Goal: Task Accomplishment & Management: Use online tool/utility

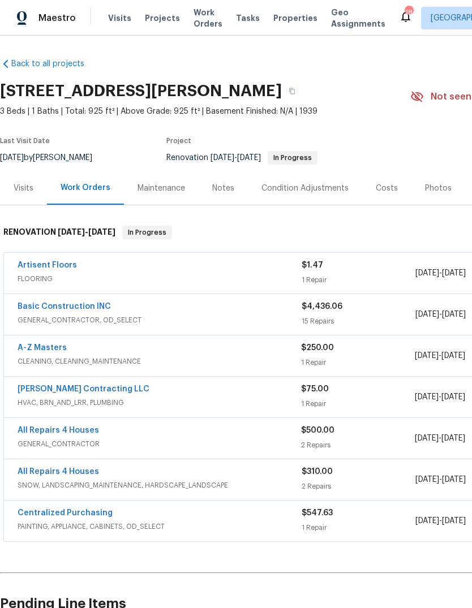
click at [163, 23] on span "Projects" at bounding box center [162, 17] width 35 height 11
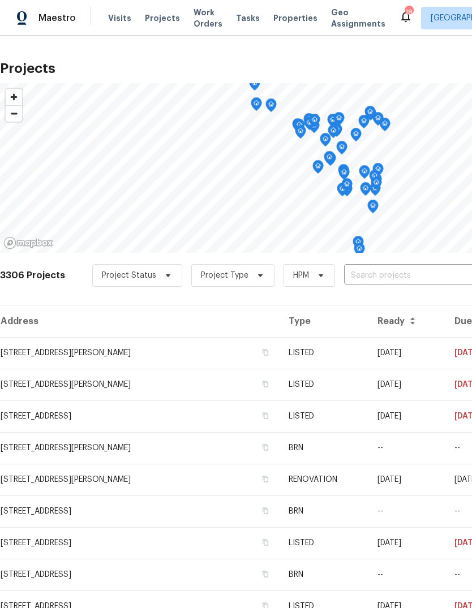
click at [163, 22] on span "Projects" at bounding box center [162, 17] width 35 height 11
click at [394, 274] on input "text" at bounding box center [408, 276] width 129 height 18
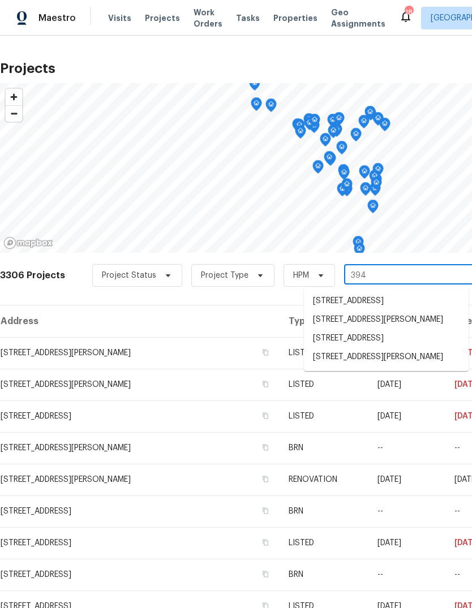
type input "3940"
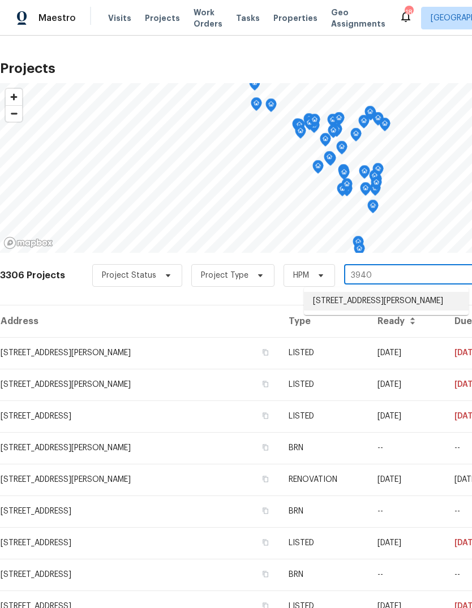
click at [396, 308] on li "3940 Parker Rd, Florissant, MO 63033" at bounding box center [386, 301] width 165 height 19
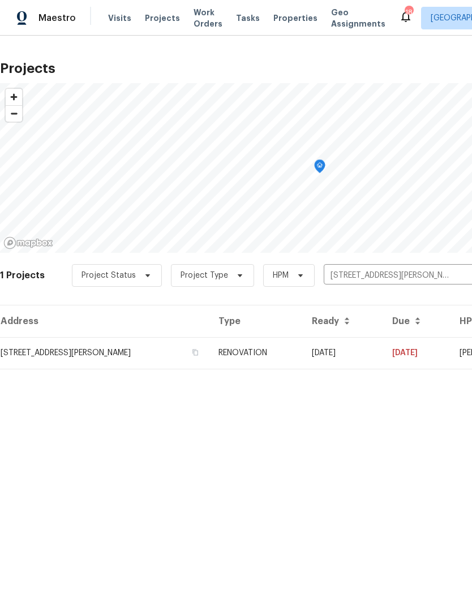
click at [166, 354] on td "3940 Parker Rd, Florissant, MO 63033" at bounding box center [104, 353] width 209 height 32
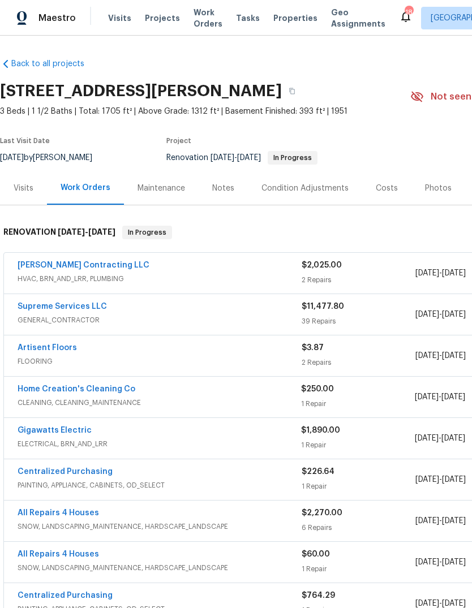
click at [63, 350] on link "Artisent Floors" at bounding box center [47, 348] width 59 height 8
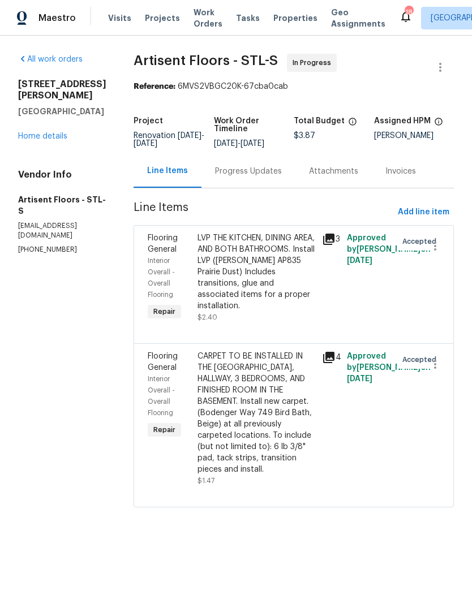
click at [270, 171] on div "Progress Updates" at bounding box center [248, 171] width 67 height 11
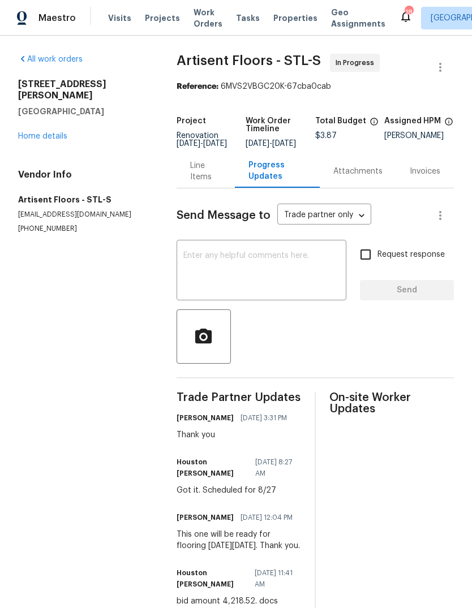
click at [60, 132] on link "Home details" at bounding box center [42, 136] width 49 height 8
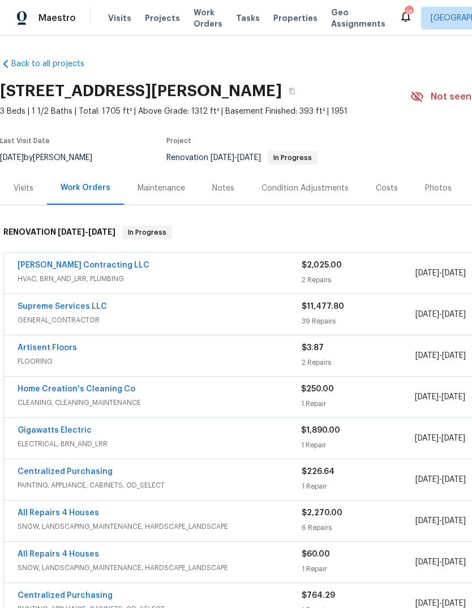
click at [124, 386] on link "Home Creation's Cleaning Co" at bounding box center [77, 389] width 118 height 8
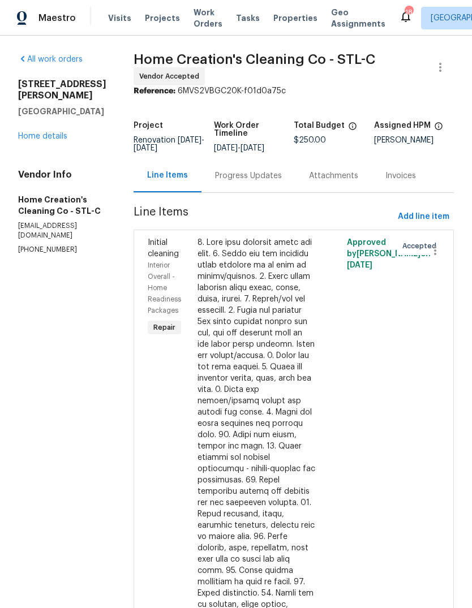
click at [261, 180] on div "Progress Updates" at bounding box center [248, 175] width 67 height 11
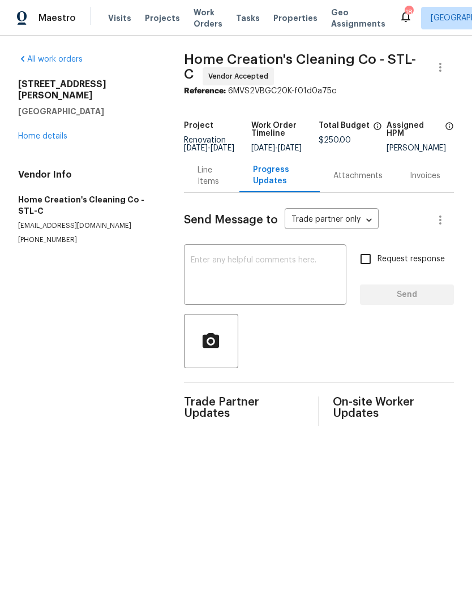
click at [287, 278] on textarea at bounding box center [265, 276] width 149 height 40
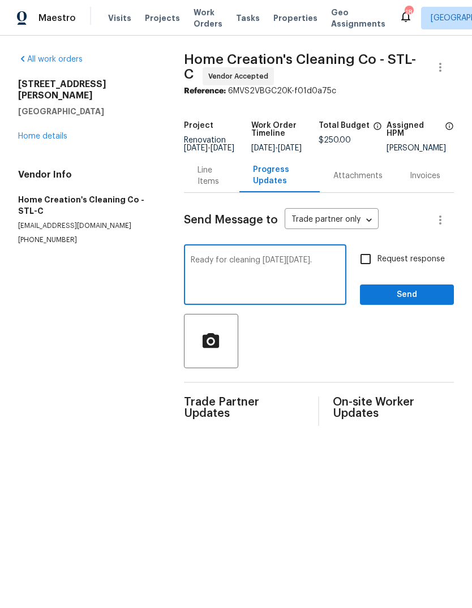
type textarea "Ready for cleaning on Thursday 8/28."
click at [420, 263] on span "Request response" at bounding box center [410, 259] width 67 height 12
click at [377, 263] on input "Request response" at bounding box center [365, 259] width 24 height 24
checkbox input "true"
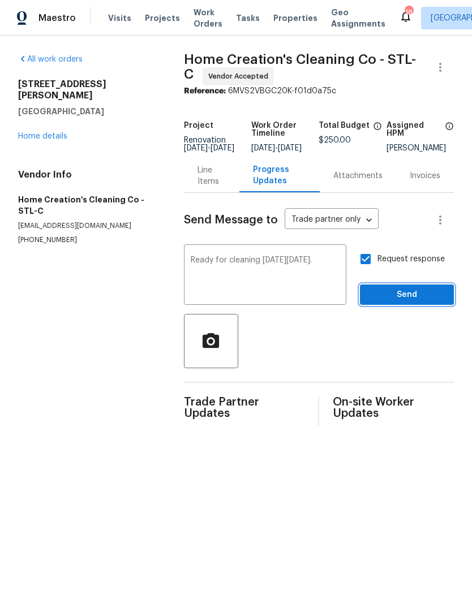
click at [411, 302] on span "Send" at bounding box center [407, 295] width 76 height 14
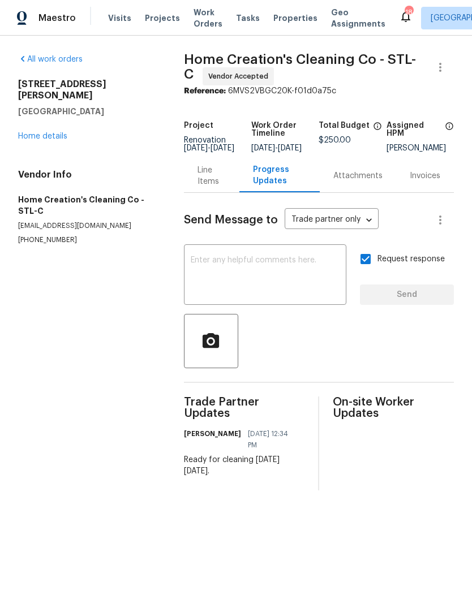
click at [62, 132] on link "Home details" at bounding box center [42, 136] width 49 height 8
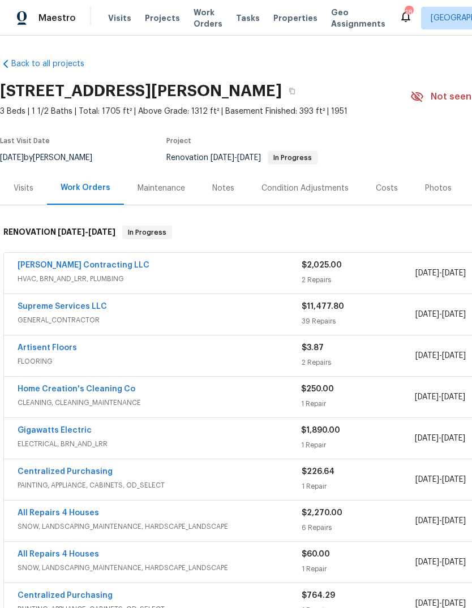
click at [237, 184] on div "Notes" at bounding box center [222, 187] width 49 height 33
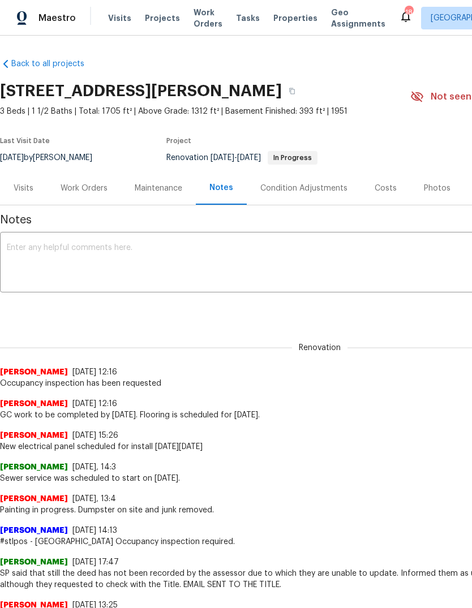
click at [145, 256] on textarea at bounding box center [319, 264] width 625 height 40
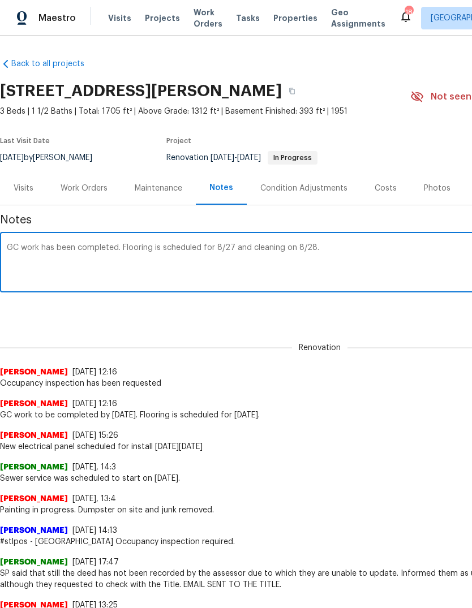
click at [405, 340] on div "Renovation Michael Gruener 8/22/25, 12:16 Occupancy inspection has been request…" at bounding box center [319, 359] width 639 height 60
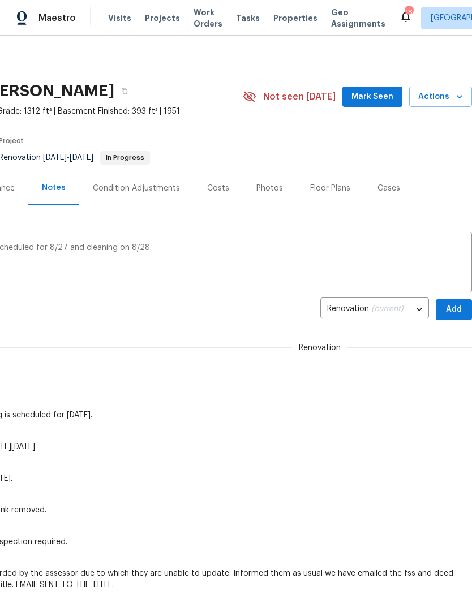
scroll to position [0, 167]
click at [332, 255] on textarea "GC work has been completed. Flooring is scheduled for 8/27 and cleaning on 8/28." at bounding box center [151, 264] width 625 height 40
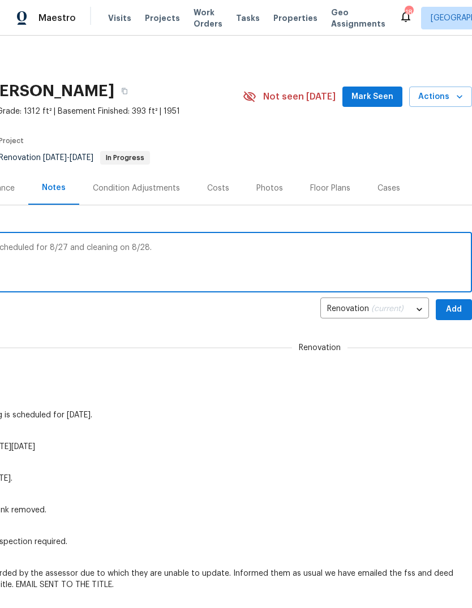
type textarea "GC work has been completed. Flooring is scheduled for 8/27 and cleaning on 8/28."
click at [450, 314] on span "Add" at bounding box center [453, 310] width 18 height 14
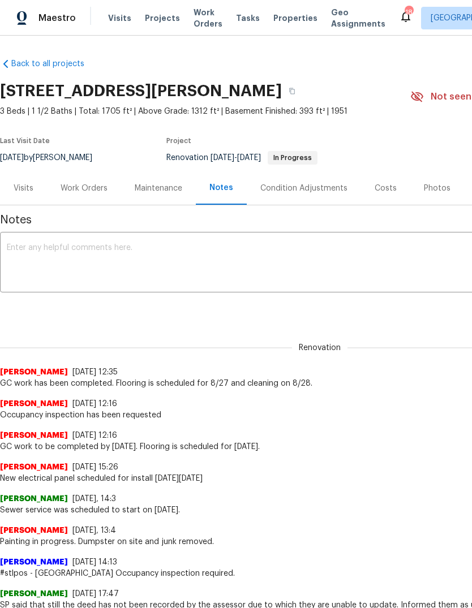
scroll to position [0, 0]
click at [149, 271] on textarea at bounding box center [319, 264] width 625 height 40
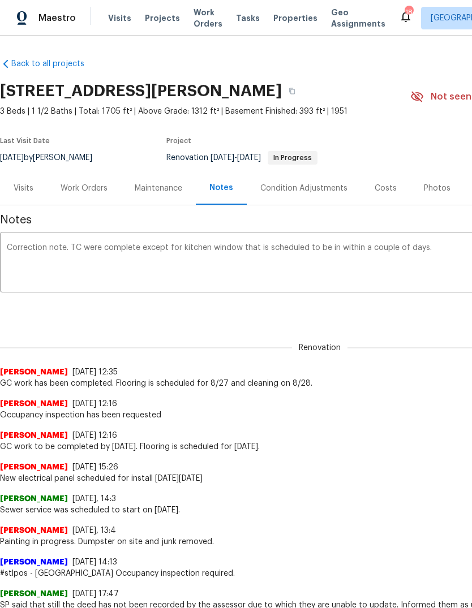
click at [79, 239] on div "Correction note. TC were complete except for kitchen window that is scheduled t…" at bounding box center [319, 264] width 639 height 58
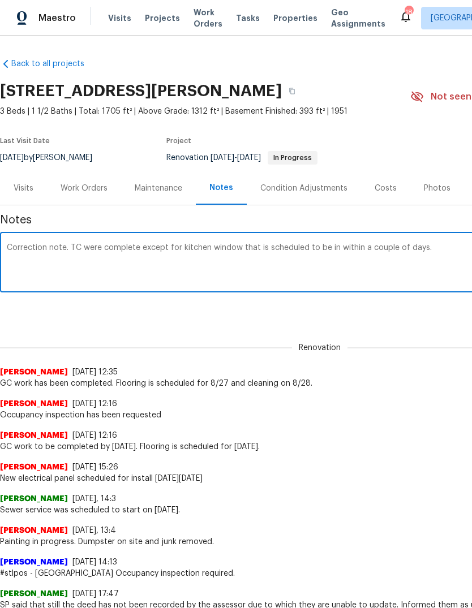
click at [84, 244] on textarea "Correction note. TC were complete except for kitchen window that is scheduled t…" at bounding box center [319, 264] width 625 height 40
click at [450, 250] on textarea "Correction note. GC were complete except for kitchen window that is scheduled t…" at bounding box center [319, 264] width 625 height 40
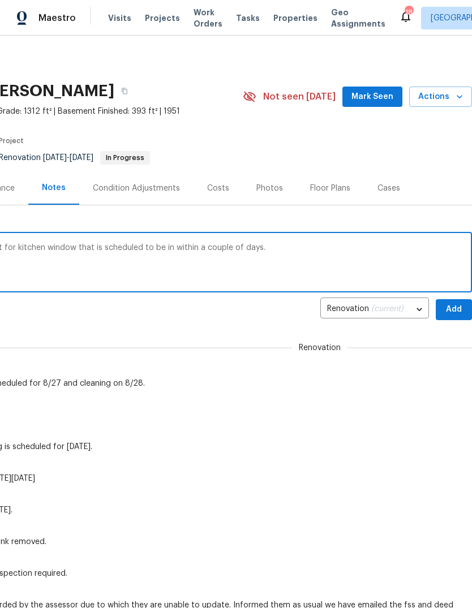
scroll to position [0, 167]
type textarea "Correction note. GC were complete except for kitchen window that is scheduled t…"
click at [442, 318] on button "Add" at bounding box center [453, 309] width 36 height 21
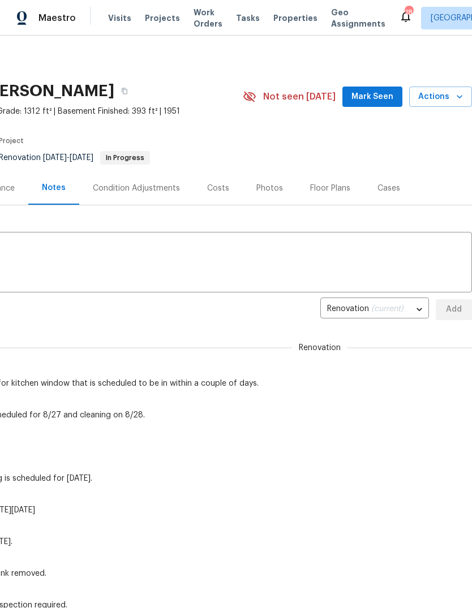
click at [377, 89] on button "Mark Seen" at bounding box center [372, 97] width 60 height 21
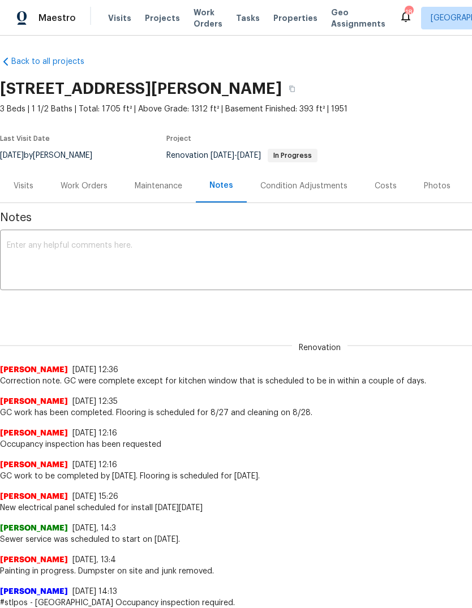
scroll to position [2, 0]
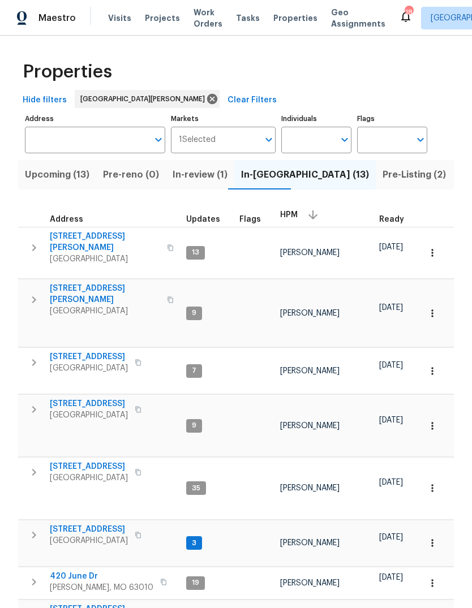
click at [105, 283] on span "[STREET_ADDRESS][PERSON_NAME]" at bounding box center [105, 294] width 110 height 23
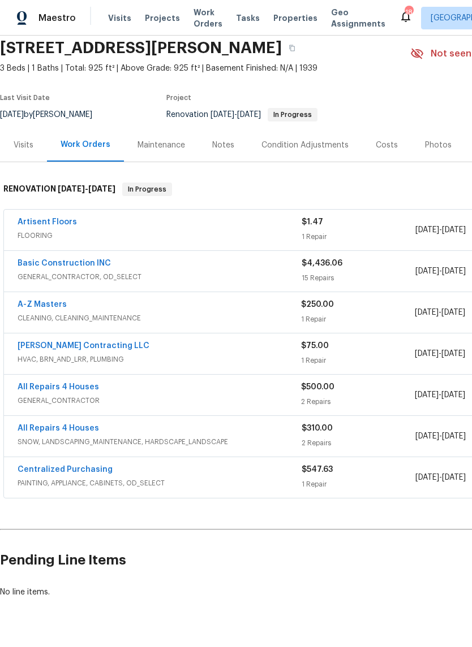
scroll to position [42, 0]
click at [55, 309] on link "A-Z Masters" at bounding box center [42, 305] width 49 height 8
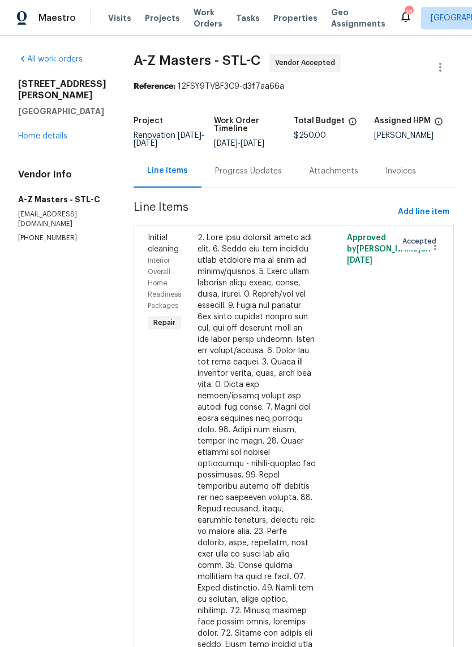
click at [215, 174] on div "Progress Updates" at bounding box center [248, 171] width 67 height 11
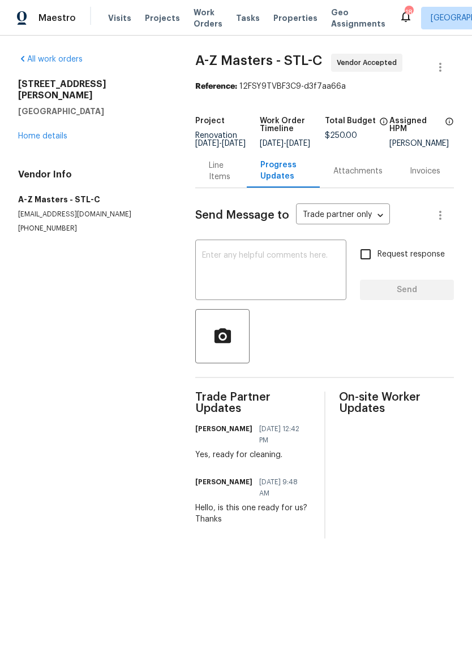
click at [295, 287] on textarea at bounding box center [270, 272] width 137 height 40
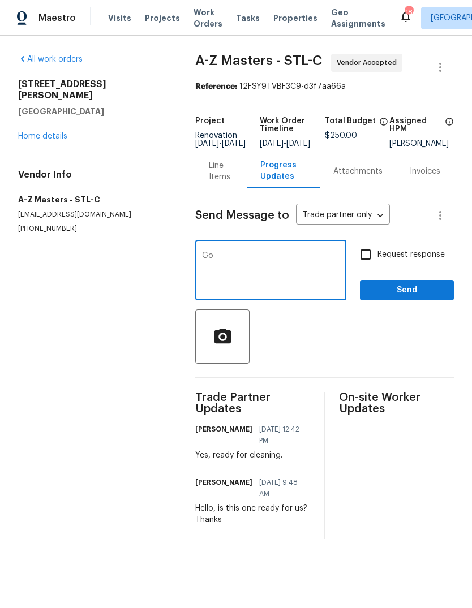
type textarea "Go away"
click at [163, 22] on span "Projects" at bounding box center [162, 17] width 35 height 11
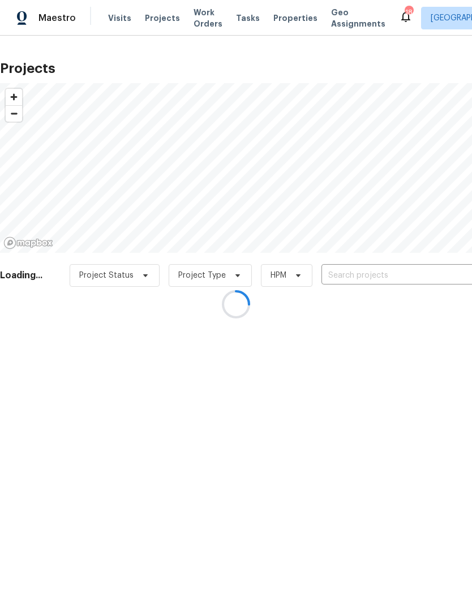
click at [387, 281] on div at bounding box center [236, 304] width 472 height 608
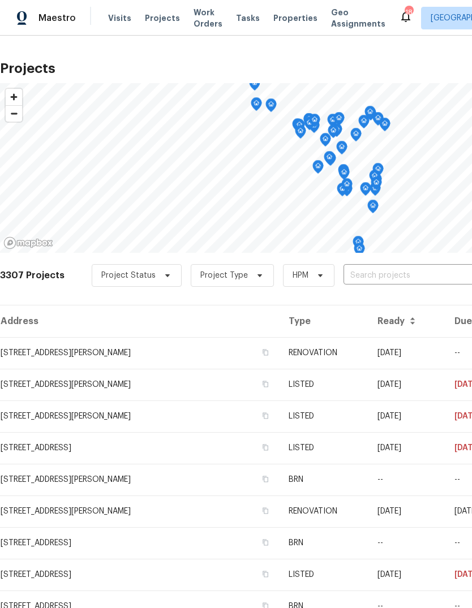
click at [402, 270] on input "text" at bounding box center [407, 276] width 129 height 18
type input "rosant"
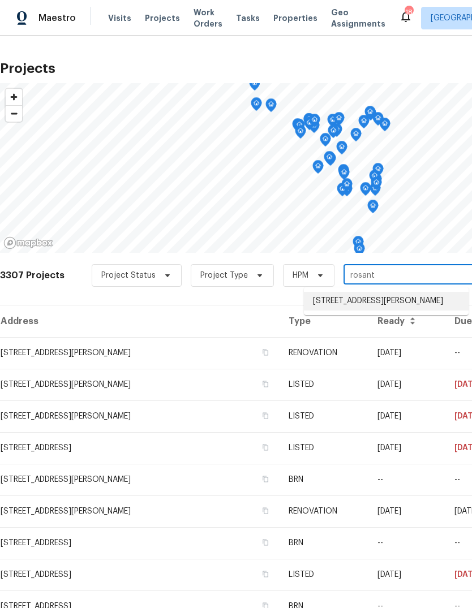
click at [395, 296] on li "[STREET_ADDRESS][PERSON_NAME]" at bounding box center [386, 301] width 165 height 19
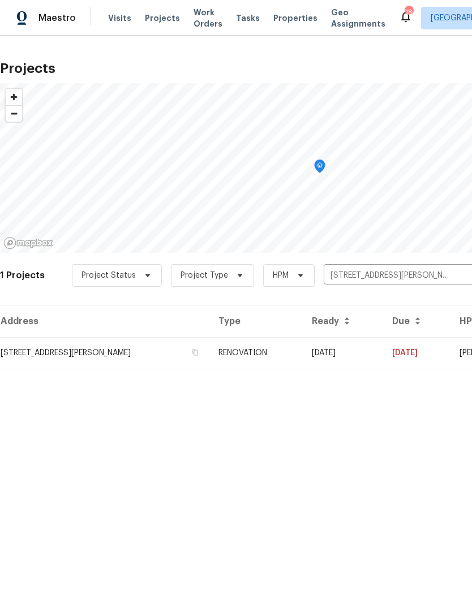
click at [276, 358] on td "RENOVATION" at bounding box center [255, 353] width 93 height 32
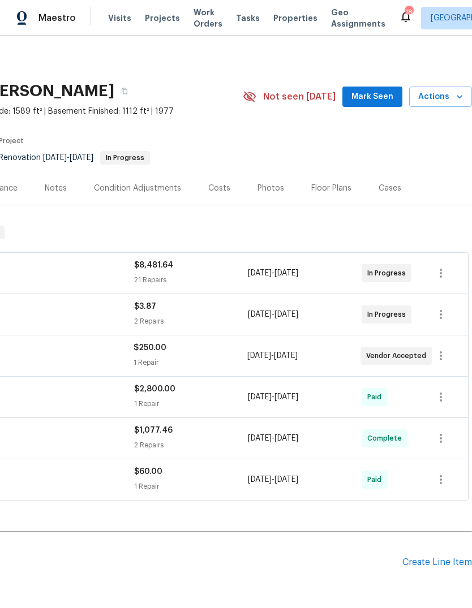
scroll to position [0, 167]
click at [384, 100] on span "Mark Seen" at bounding box center [372, 97] width 42 height 14
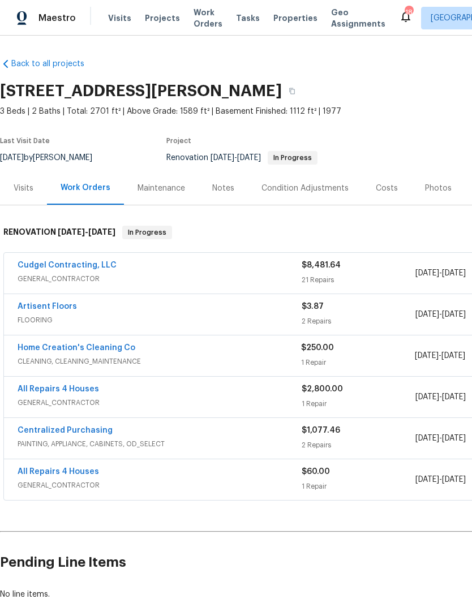
scroll to position [0, 0]
click at [89, 278] on span "GENERAL_CONTRACTOR" at bounding box center [160, 278] width 284 height 11
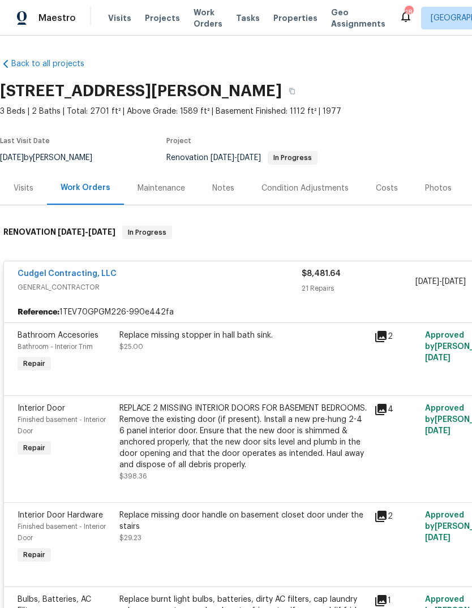
click at [174, 190] on div "Maintenance" at bounding box center [160, 188] width 47 height 11
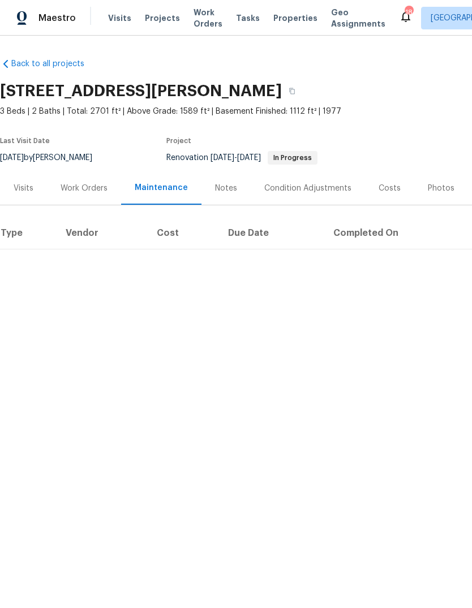
click at [98, 189] on div "Work Orders" at bounding box center [84, 188] width 47 height 11
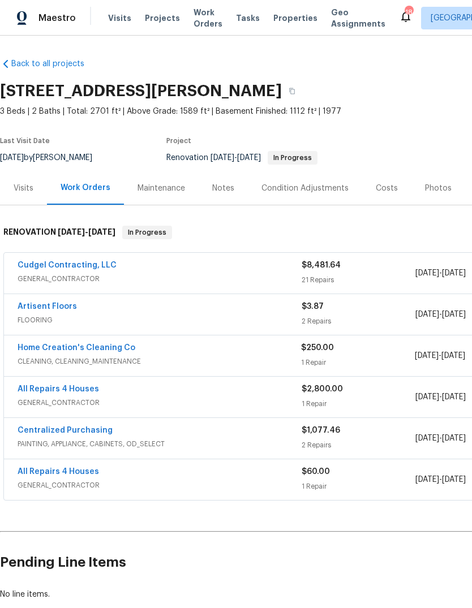
click at [66, 310] on link "Artisent Floors" at bounding box center [47, 307] width 59 height 8
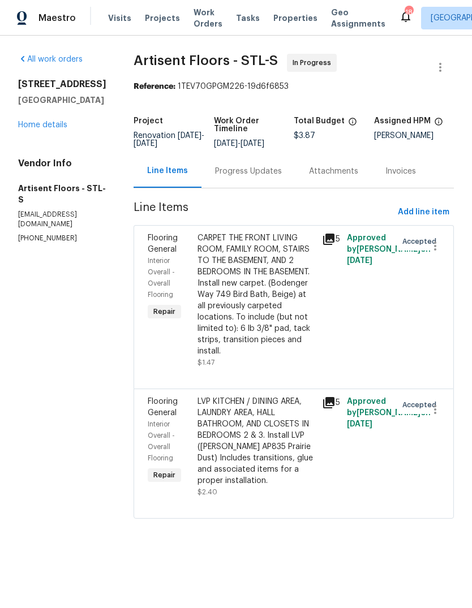
click at [262, 171] on div "Progress Updates" at bounding box center [248, 171] width 67 height 11
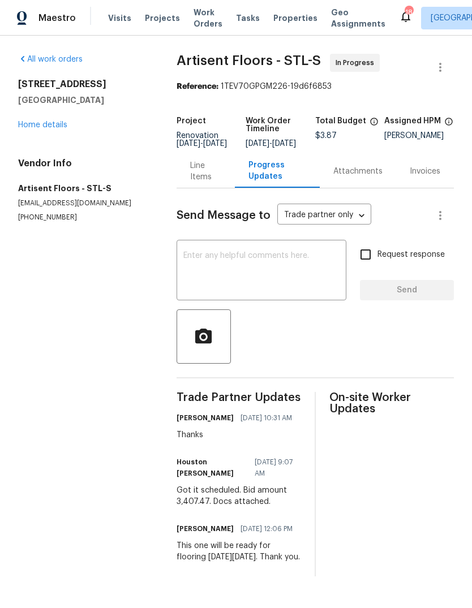
click at [196, 183] on div "Line Items" at bounding box center [205, 171] width 31 height 23
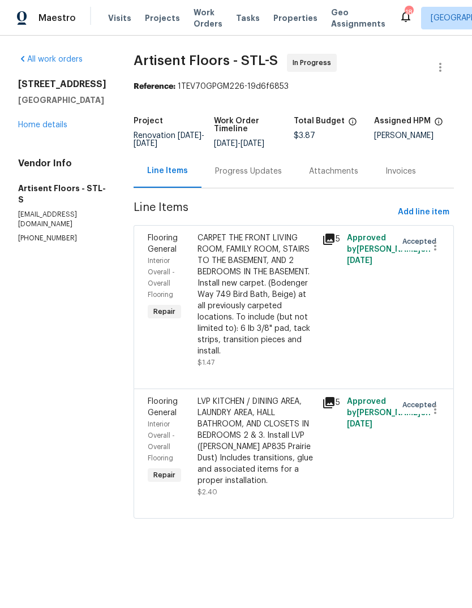
click at [58, 121] on link "Home details" at bounding box center [42, 125] width 49 height 8
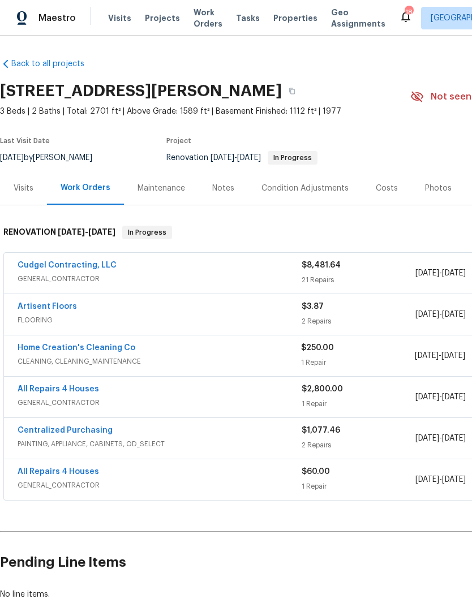
click at [87, 264] on link "Cudgel Contracting, LLC" at bounding box center [67, 265] width 99 height 8
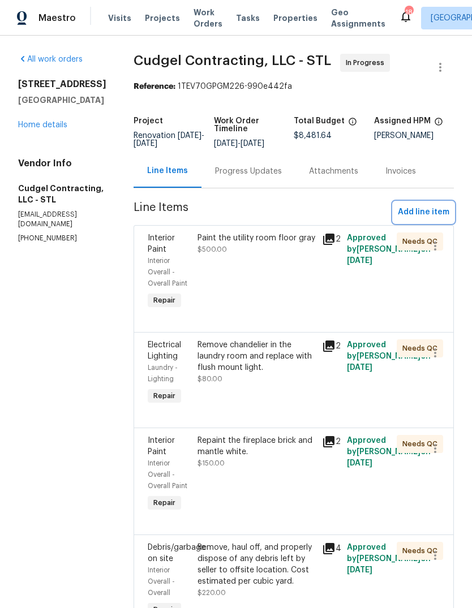
click at [430, 217] on span "Add line item" at bounding box center [422, 212] width 51 height 14
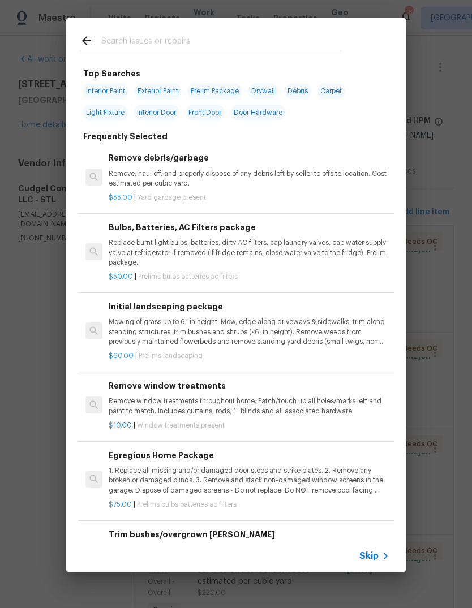
click at [374, 556] on span "Skip" at bounding box center [368, 555] width 19 height 11
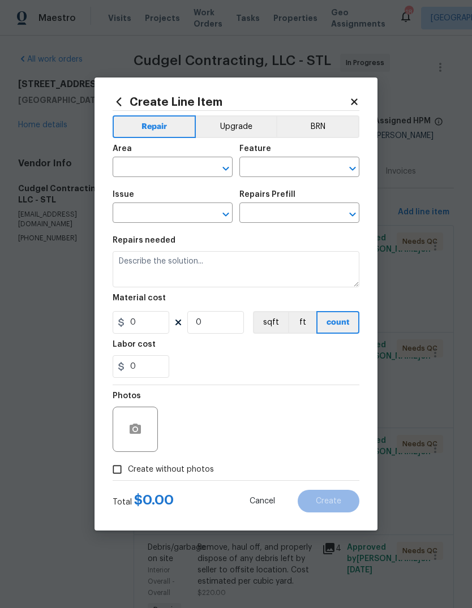
click at [163, 171] on input "text" at bounding box center [157, 168] width 88 height 18
type input "d"
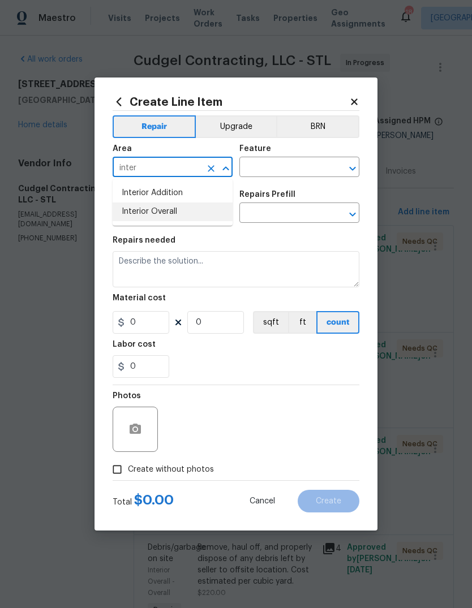
click at [198, 219] on li "Interior Overall" at bounding box center [173, 211] width 120 height 19
type input "Interior Overall"
click at [291, 168] on input "text" at bounding box center [283, 168] width 88 height 18
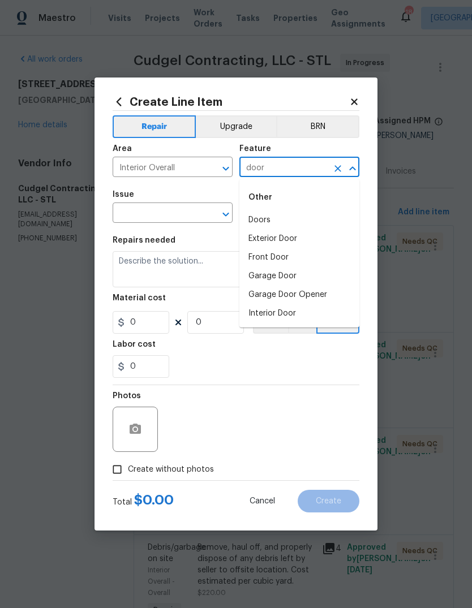
click at [278, 220] on li "Doors" at bounding box center [299, 220] width 120 height 19
type input "Doors"
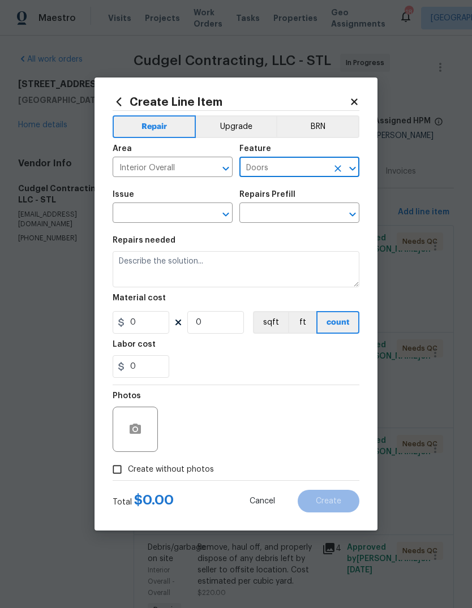
click at [176, 215] on input "text" at bounding box center [157, 214] width 88 height 18
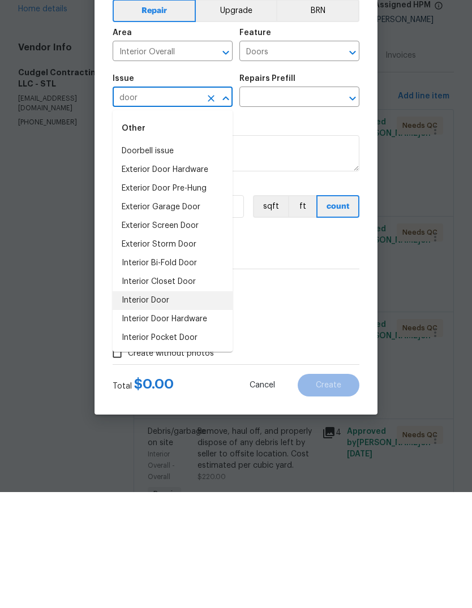
click at [196, 407] on li "Interior Door" at bounding box center [173, 416] width 120 height 19
type input "Interior Door"
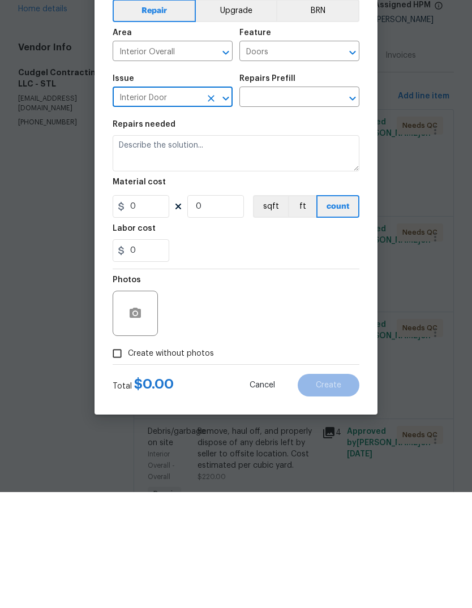
click at [309, 205] on input "text" at bounding box center [283, 214] width 88 height 18
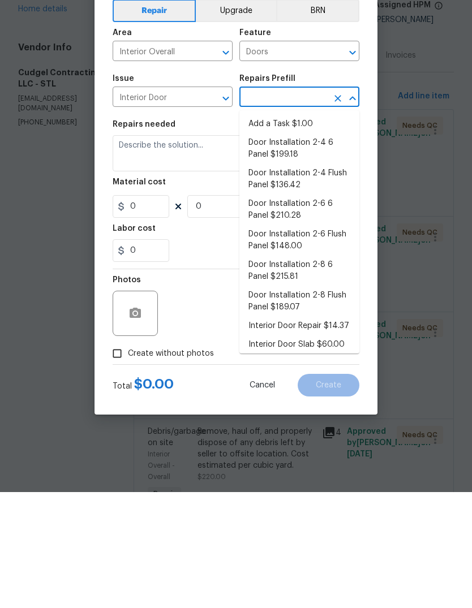
click at [319, 231] on li "Add a Task $1.00" at bounding box center [299, 240] width 120 height 19
type input "Add a Task $1.00"
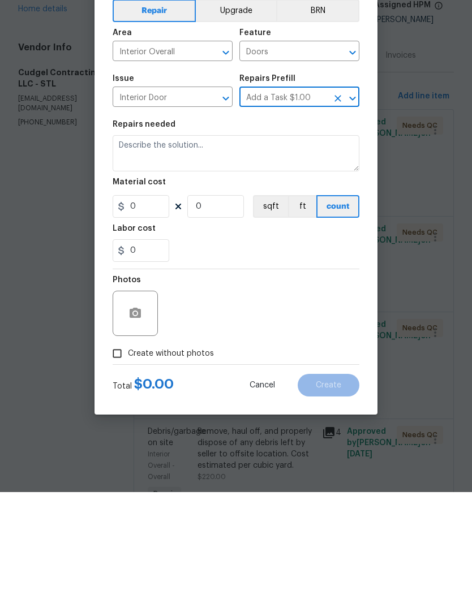
type input "Interior Door"
type textarea "HPM to detail"
type input "1"
type input "Add a Task $1.00"
type input "1"
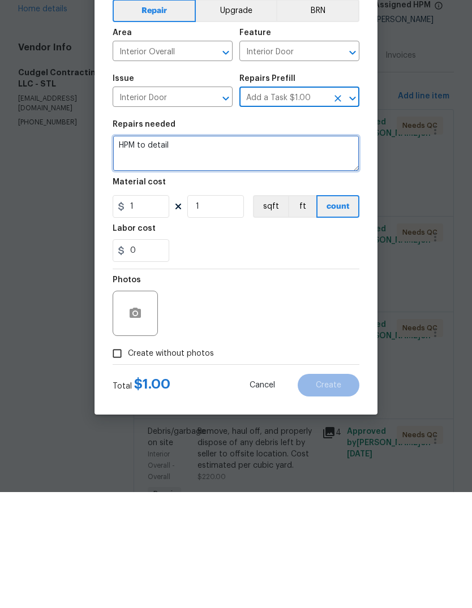
click at [269, 251] on textarea "HPM to detail" at bounding box center [236, 269] width 247 height 36
type textarea "H"
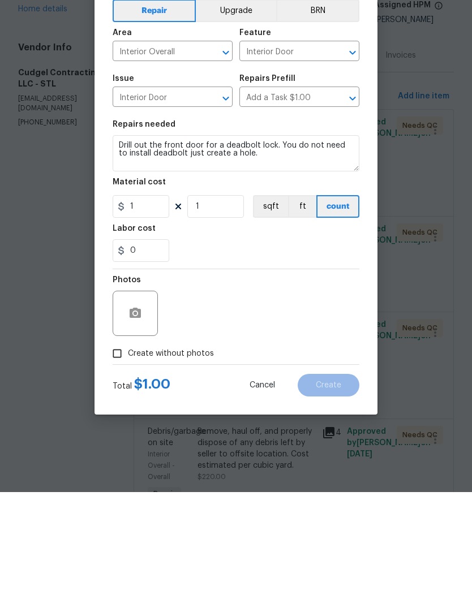
click at [296, 355] on div "0" at bounding box center [236, 366] width 247 height 23
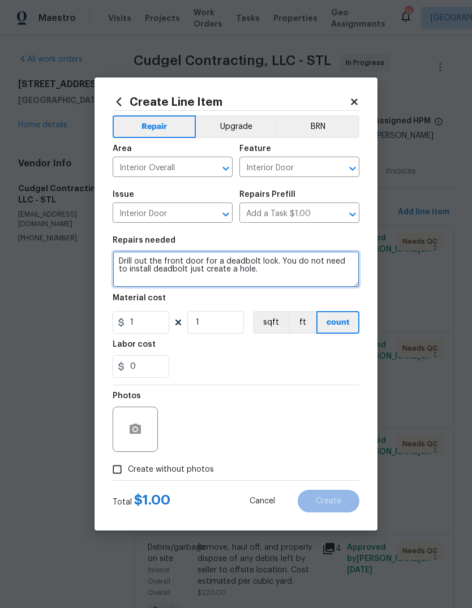
click at [279, 267] on textarea "Drill out the front door for a deadbolt lock. You do not need to install deadbo…" at bounding box center [236, 269] width 247 height 36
click at [193, 274] on textarea "Drill out the front door for a deadbolt lock. Install new deadbolt lock input k…" at bounding box center [236, 269] width 247 height 36
type textarea "Drill out the front door for a deadbolt lock. Install new deadbolt lock input k…"
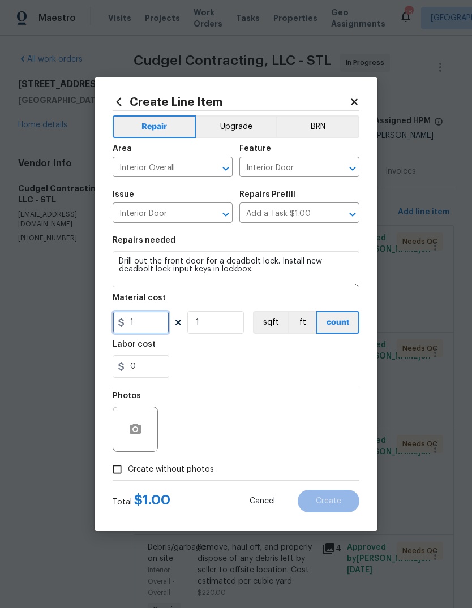
click at [165, 321] on input "1" at bounding box center [141, 322] width 57 height 23
type input "75"
click at [286, 361] on div "0" at bounding box center [236, 366] width 247 height 23
click at [206, 473] on span "Create without photos" at bounding box center [171, 470] width 86 height 12
click at [128, 473] on input "Create without photos" at bounding box center [116, 469] width 21 height 21
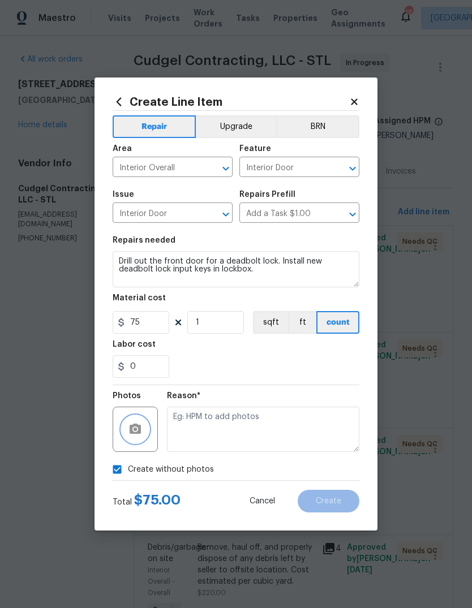
click at [142, 438] on button "button" at bounding box center [135, 429] width 27 height 27
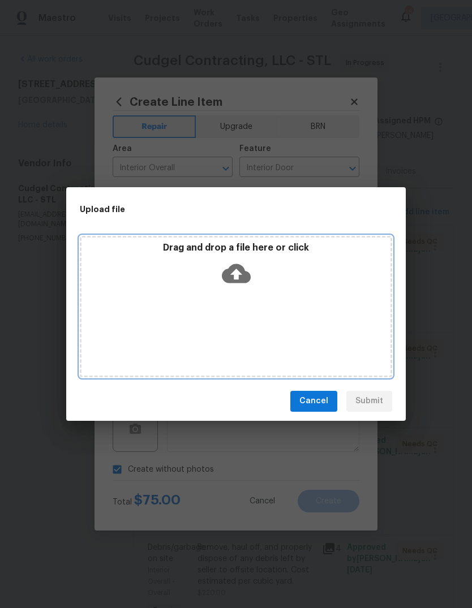
click at [240, 274] on icon at bounding box center [236, 273] width 29 height 29
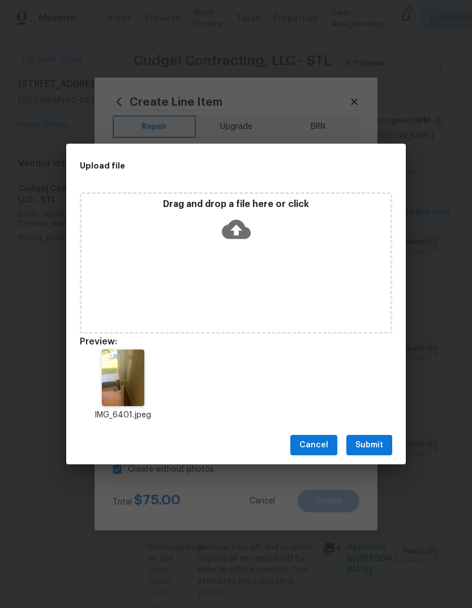
click at [381, 448] on span "Submit" at bounding box center [369, 445] width 28 height 14
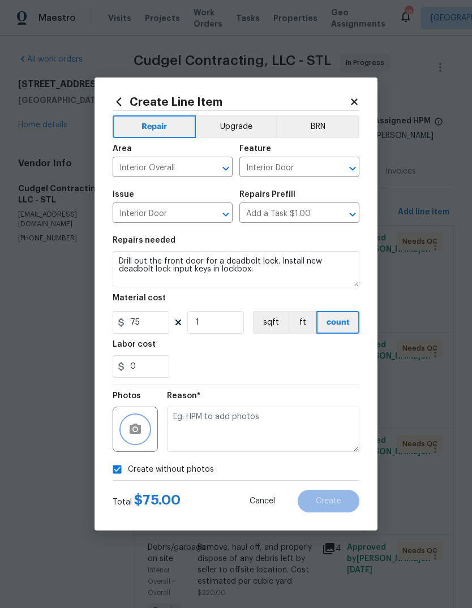
checkbox input "false"
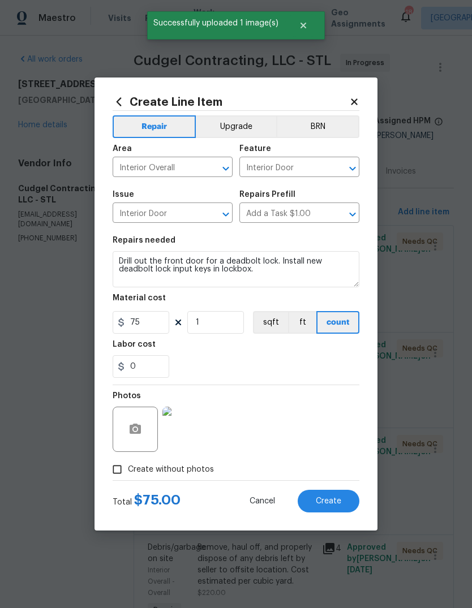
click at [335, 507] on button "Create" at bounding box center [328, 501] width 62 height 23
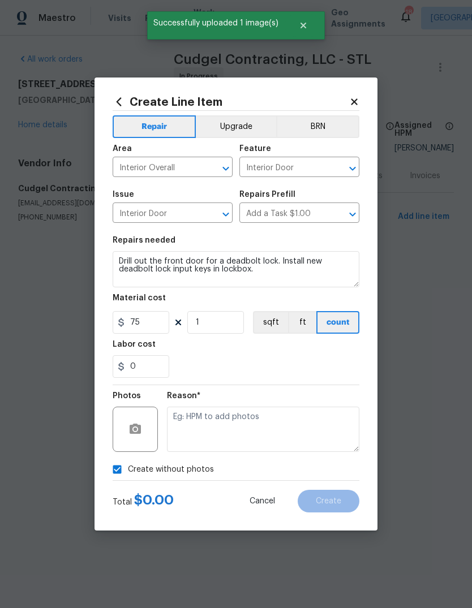
type input "0"
checkbox input "true"
type input "0"
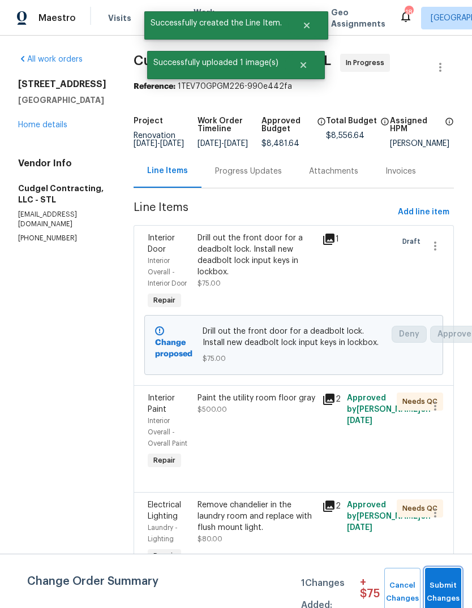
click at [444, 587] on span "Submit Changes" at bounding box center [442, 592] width 25 height 26
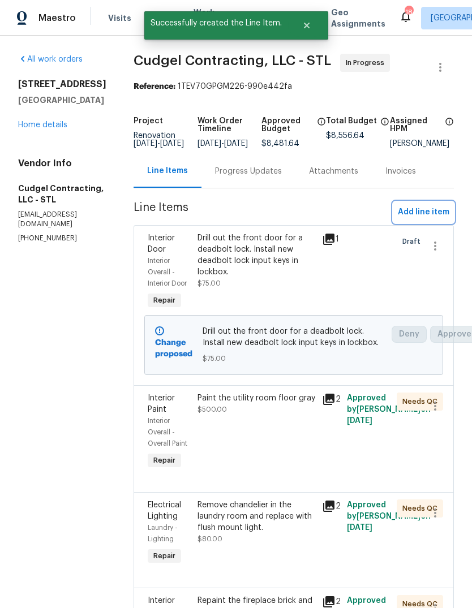
click at [438, 215] on span "Add line item" at bounding box center [422, 212] width 51 height 14
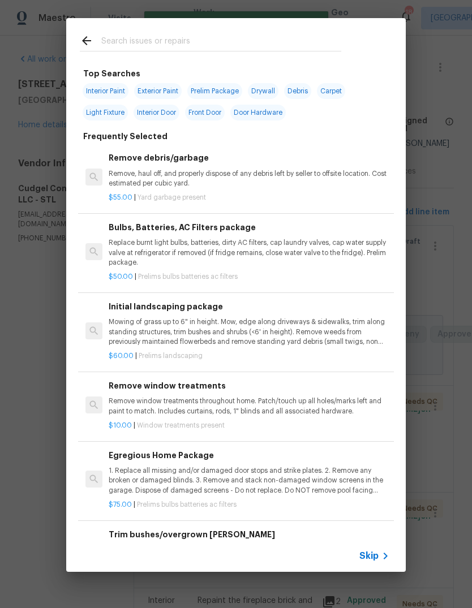
click at [378, 554] on span "Skip" at bounding box center [368, 555] width 19 height 11
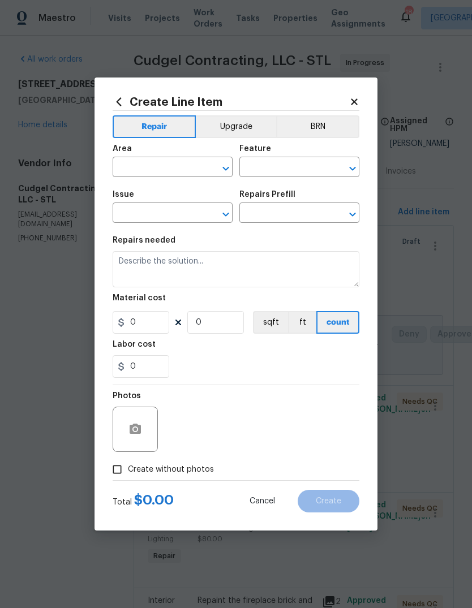
click at [169, 167] on input "text" at bounding box center [157, 168] width 88 height 18
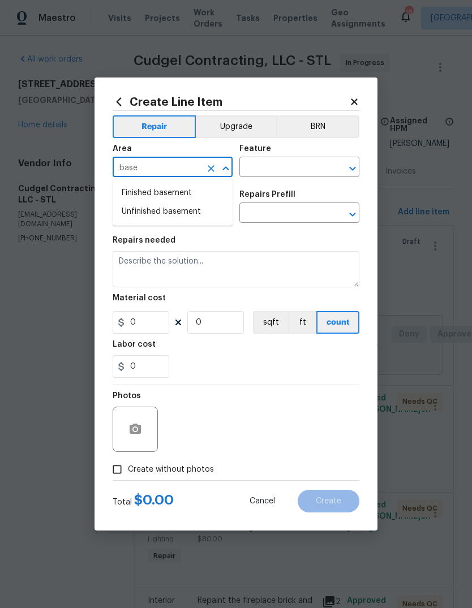
click at [201, 196] on li "Finished basement" at bounding box center [173, 193] width 120 height 19
type input "Finished basement"
click at [306, 167] on input "text" at bounding box center [283, 168] width 88 height 18
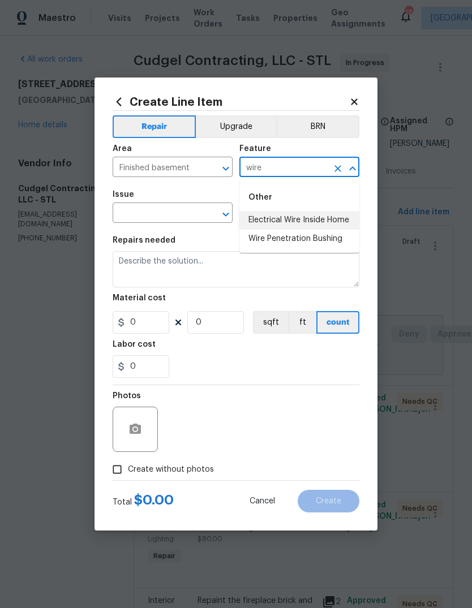
click at [347, 225] on li "Electrical Wire Inside Home" at bounding box center [299, 220] width 120 height 19
type input "Electrical Wire Inside Home"
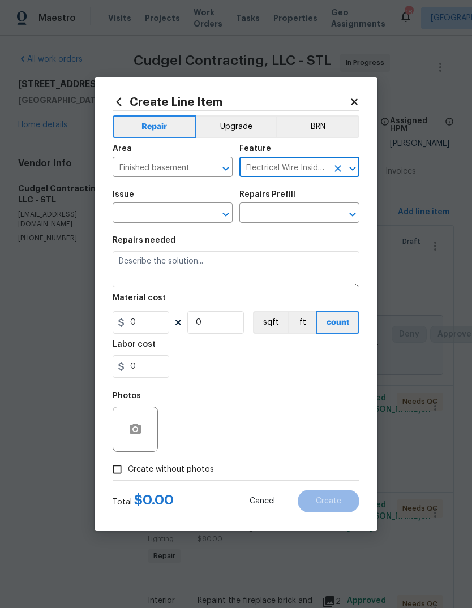
click at [185, 213] on input "text" at bounding box center [157, 214] width 88 height 18
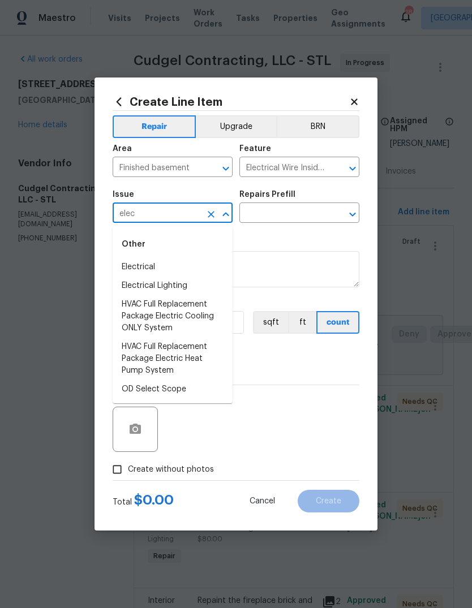
click at [198, 267] on li "Electrical" at bounding box center [173, 267] width 120 height 19
type input "Electrical"
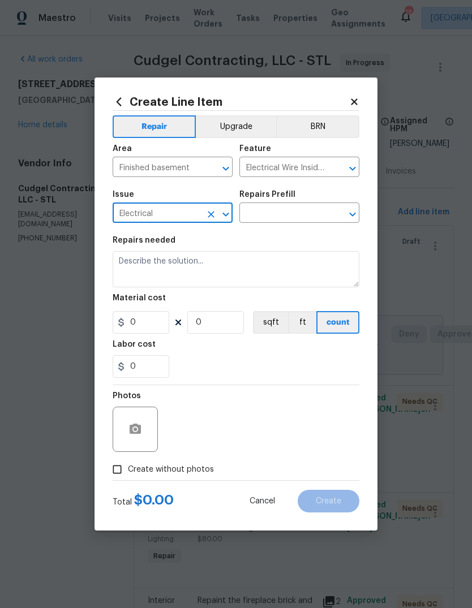
click at [309, 213] on input "text" at bounding box center [283, 214] width 88 height 18
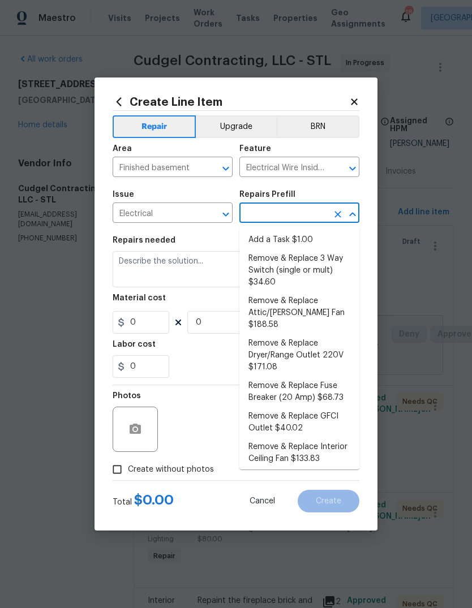
click at [314, 243] on li "Add a Task $1.00" at bounding box center [299, 240] width 120 height 19
type input "Add a Task $1.00"
type textarea "HPM to detail"
type input "1"
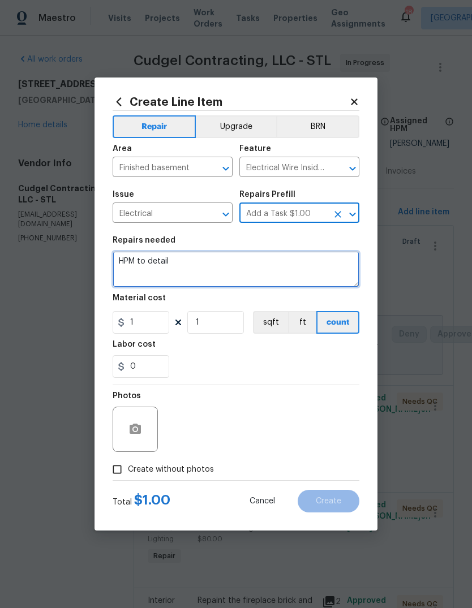
click at [267, 274] on textarea "HPM to detail" at bounding box center [236, 269] width 247 height 36
type textarea "H"
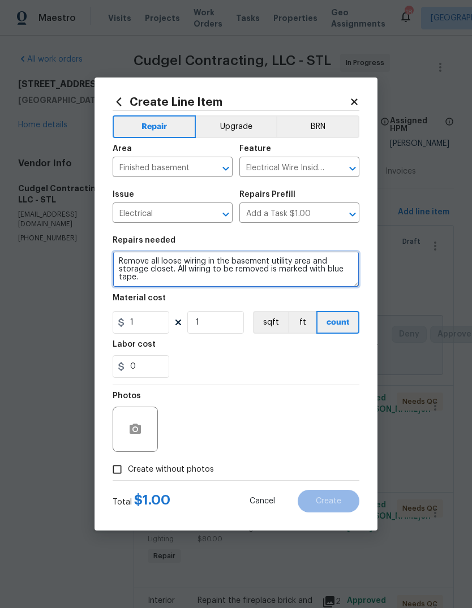
type textarea "Remove all loose wiring in the basement utility area and storage closet. All wi…"
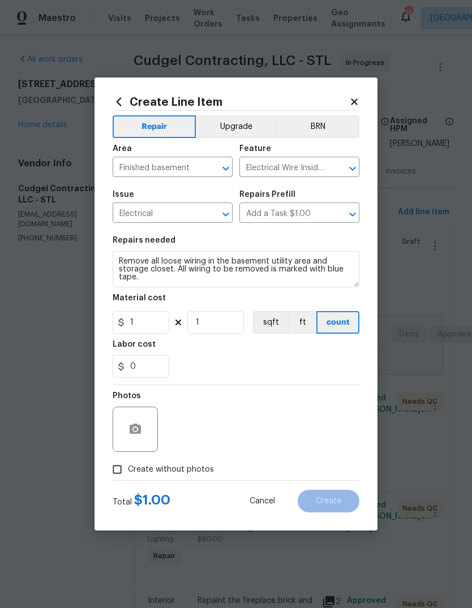
click at [282, 356] on div "0" at bounding box center [236, 366] width 247 height 23
click at [160, 326] on input "1" at bounding box center [141, 322] width 57 height 23
click at [290, 354] on div "Labor cost" at bounding box center [236, 347] width 247 height 15
type input "100"
click at [144, 434] on button "button" at bounding box center [135, 429] width 27 height 27
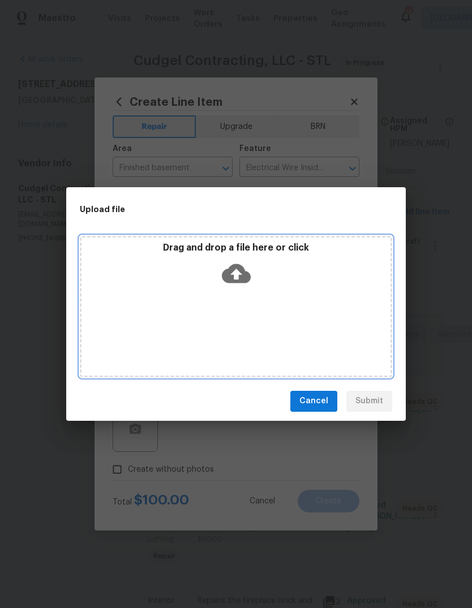
click at [237, 273] on icon at bounding box center [236, 273] width 29 height 29
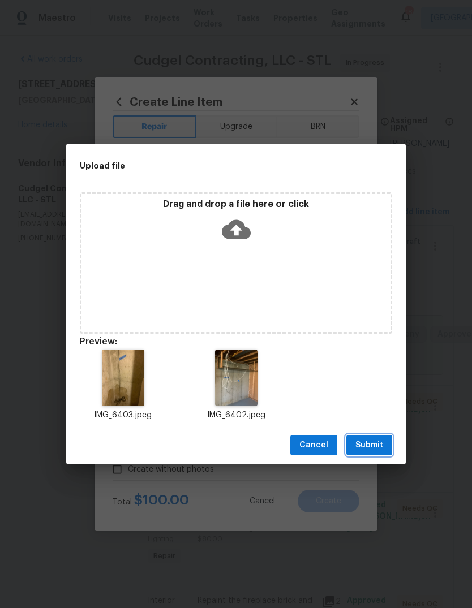
click at [381, 440] on span "Submit" at bounding box center [369, 445] width 28 height 14
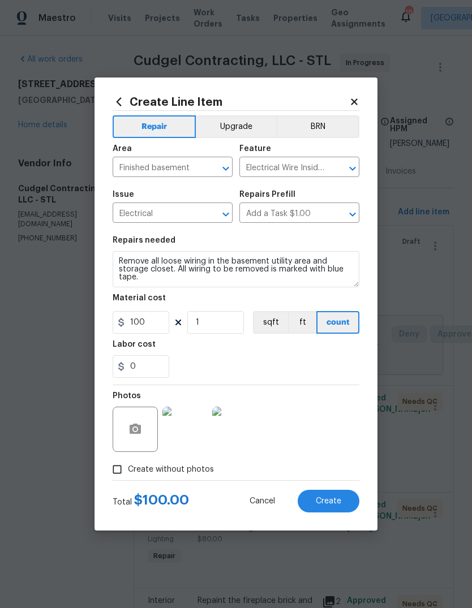
click at [339, 505] on span "Create" at bounding box center [328, 501] width 25 height 8
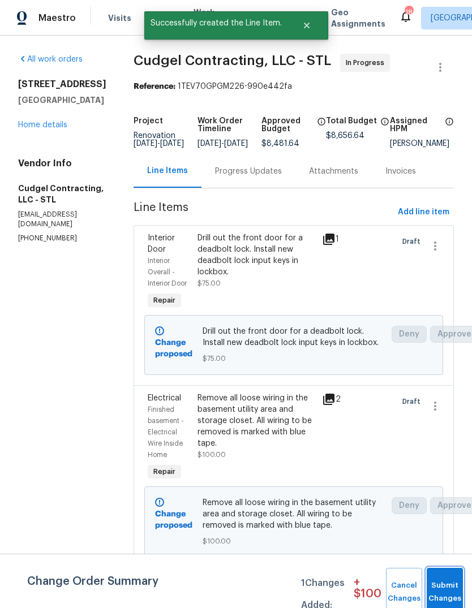
click at [446, 598] on span "Submit Changes" at bounding box center [444, 592] width 25 height 26
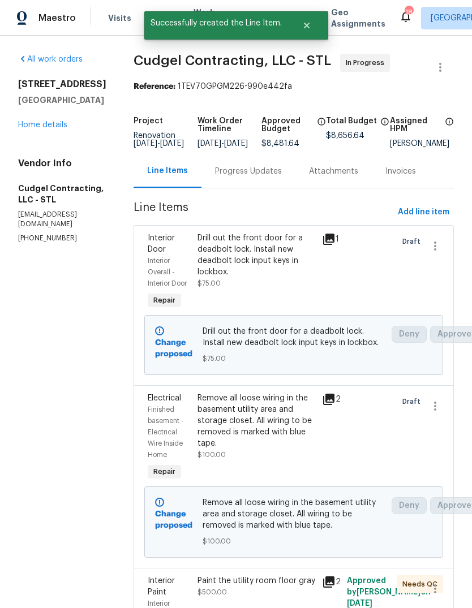
click at [268, 175] on div "Progress Updates" at bounding box center [248, 171] width 67 height 11
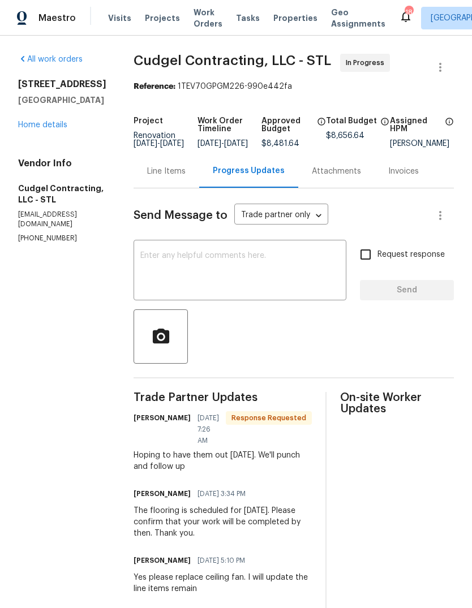
click at [242, 279] on textarea at bounding box center [239, 272] width 199 height 40
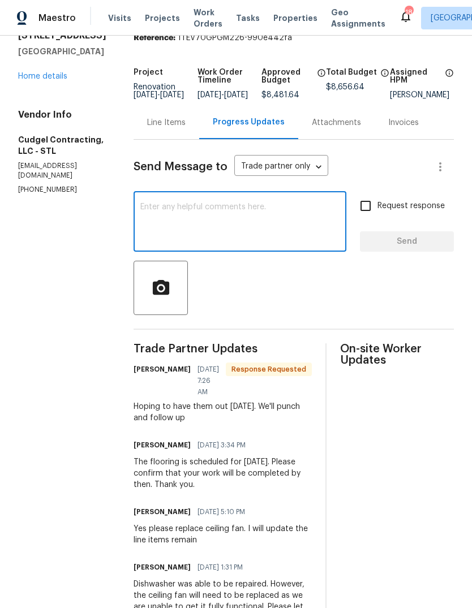
scroll to position [49, 0]
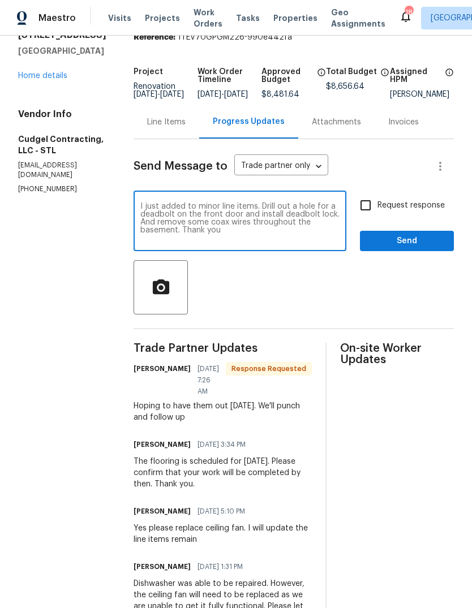
type textarea "I just added to minor line items. Drill out a hole for a deadbolt on the front …"
click at [416, 210] on span "Request response" at bounding box center [410, 206] width 67 height 12
click at [377, 210] on input "Request response" at bounding box center [365, 205] width 24 height 24
checkbox input "true"
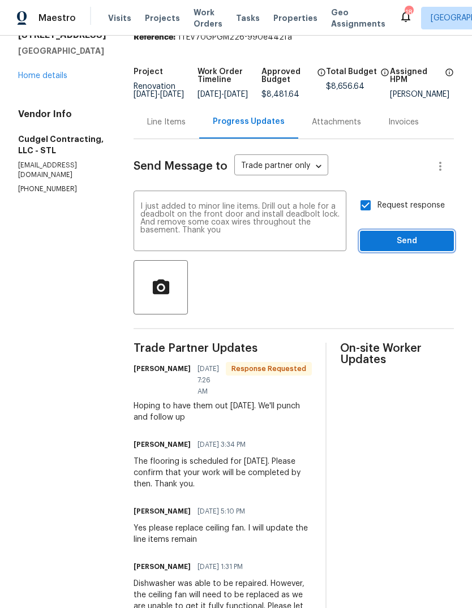
click at [422, 248] on span "Send" at bounding box center [407, 241] width 76 height 14
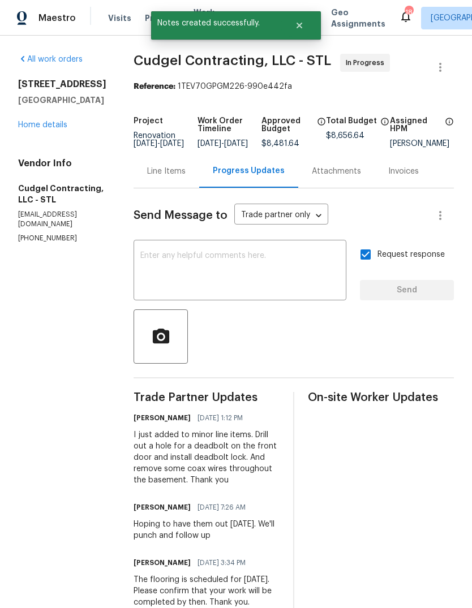
click at [59, 122] on link "Home details" at bounding box center [42, 125] width 49 height 8
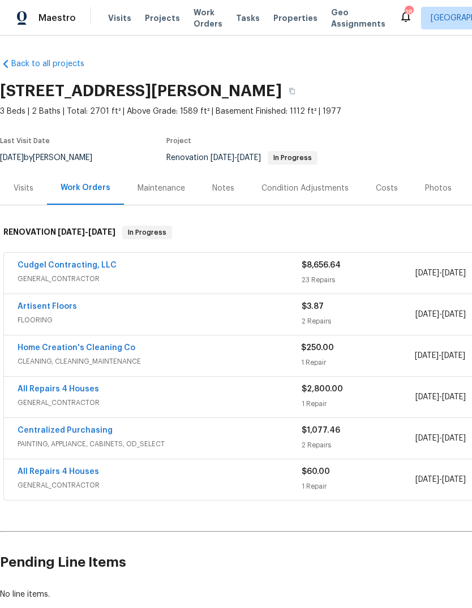
click at [107, 361] on span "CLEANING, CLEANING_MAINTENANCE" at bounding box center [159, 361] width 283 height 11
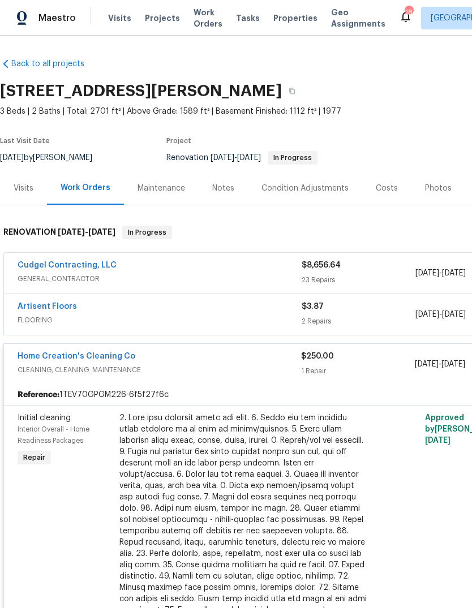
click at [114, 358] on link "Home Creation's Cleaning Co" at bounding box center [77, 356] width 118 height 8
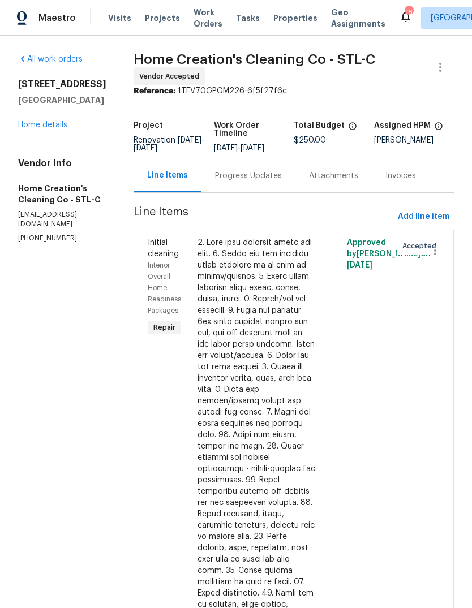
click at [246, 172] on div "Progress Updates" at bounding box center [248, 175] width 67 height 11
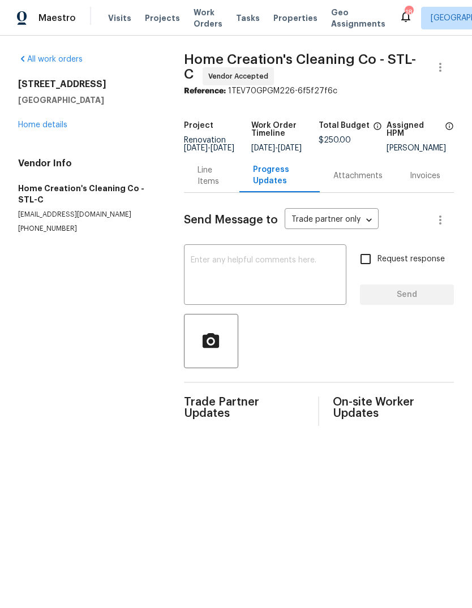
click at [214, 187] on div "Line Items" at bounding box center [211, 176] width 28 height 23
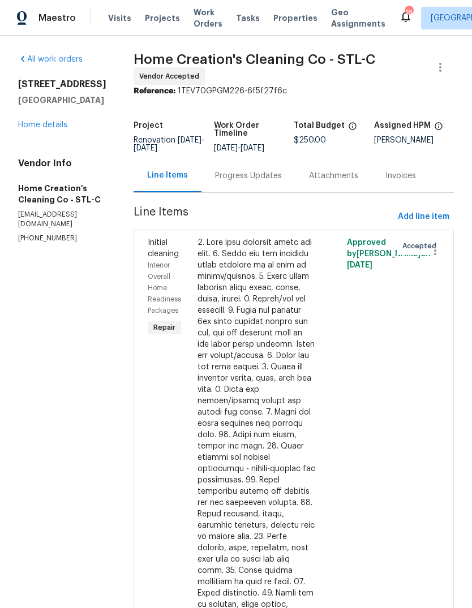
click at [63, 128] on link "Home details" at bounding box center [42, 125] width 49 height 8
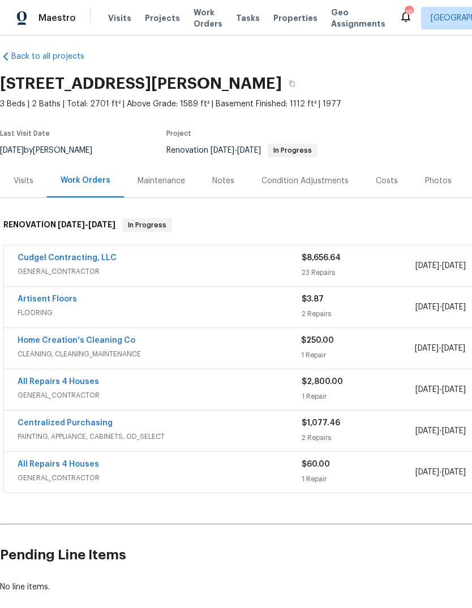
scroll to position [7, 0]
click at [123, 342] on link "Home Creation's Cleaning Co" at bounding box center [77, 340] width 118 height 8
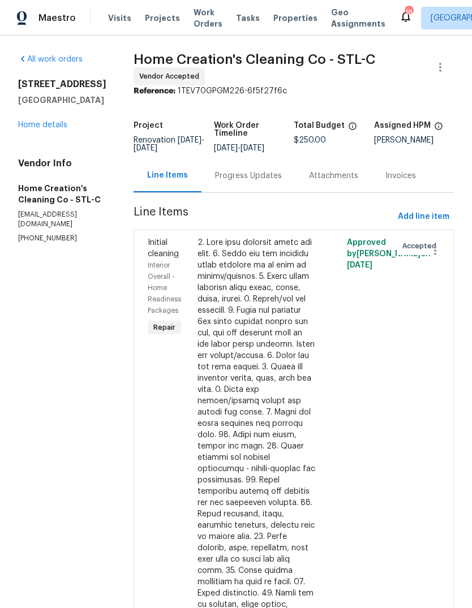
click at [263, 172] on div "Progress Updates" at bounding box center [248, 175] width 67 height 11
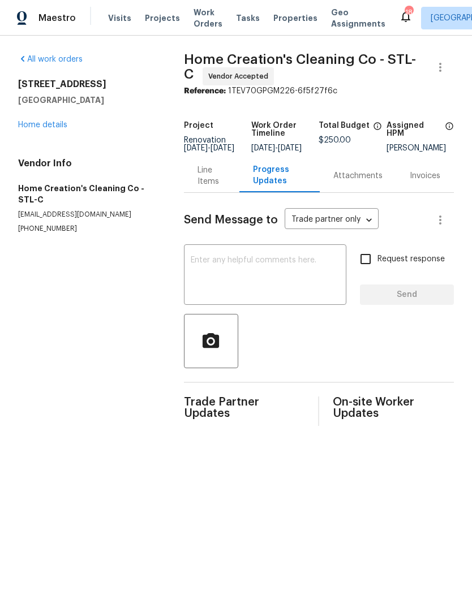
click at [264, 285] on textarea at bounding box center [265, 276] width 149 height 40
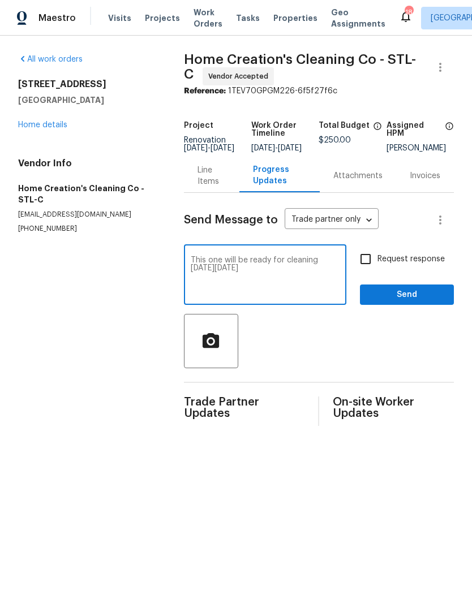
type textarea "This one will be ready for cleaning [DATE][DATE]"
click at [412, 261] on span "Request response" at bounding box center [410, 259] width 67 height 12
click at [377, 261] on input "Request response" at bounding box center [365, 259] width 24 height 24
checkbox input "true"
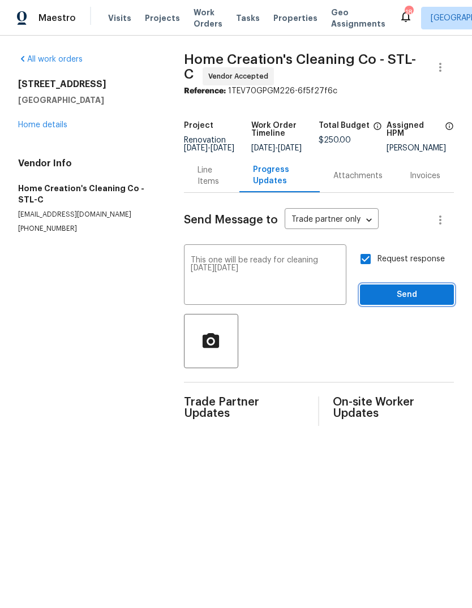
click at [422, 295] on button "Send" at bounding box center [407, 294] width 94 height 21
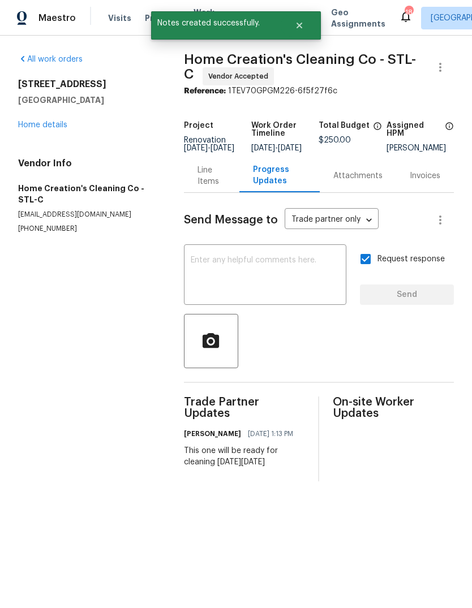
click at [49, 127] on link "Home details" at bounding box center [42, 125] width 49 height 8
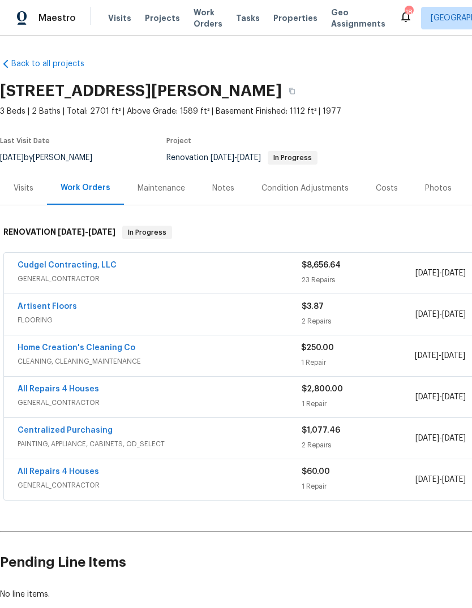
click at [224, 196] on div "Notes" at bounding box center [222, 187] width 49 height 33
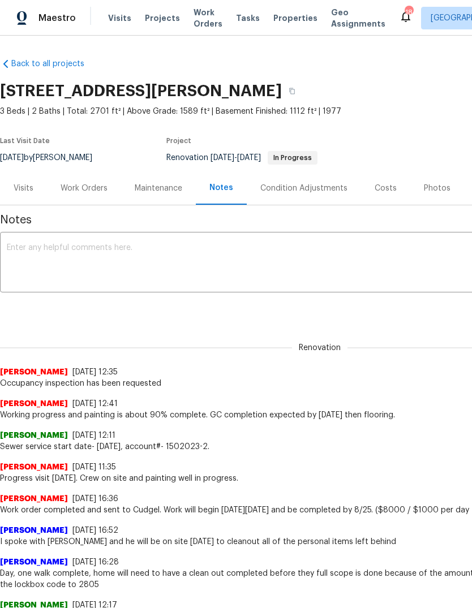
click at [204, 248] on textarea at bounding box center [319, 264] width 625 height 40
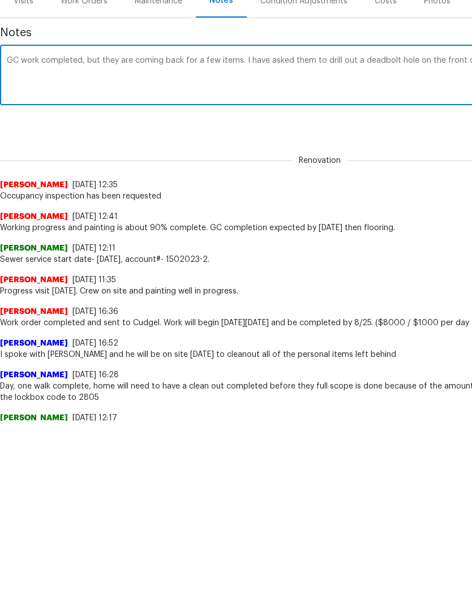
scroll to position [0, 167]
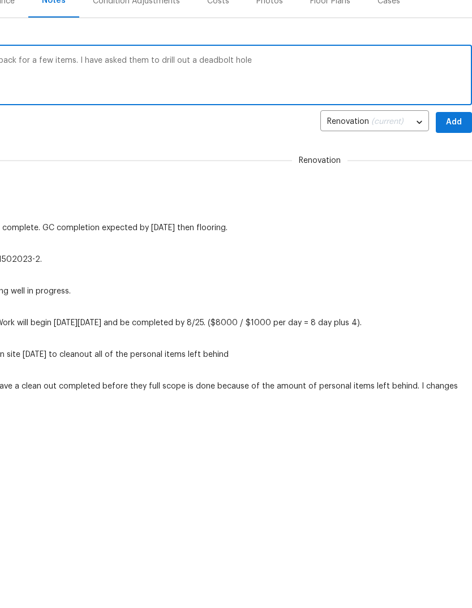
click at [368, 421] on div "[PERSON_NAME] [DATE] 12:11 Sewer service start date- [DATE], account#- 1502023-…" at bounding box center [152, 437] width 639 height 32
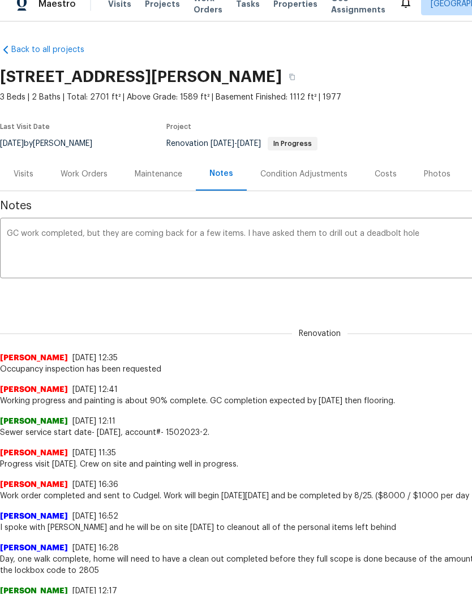
scroll to position [14, 0]
click at [87, 234] on textarea "GC work completed, but they are coming back for a few items. I have asked them …" at bounding box center [319, 250] width 625 height 40
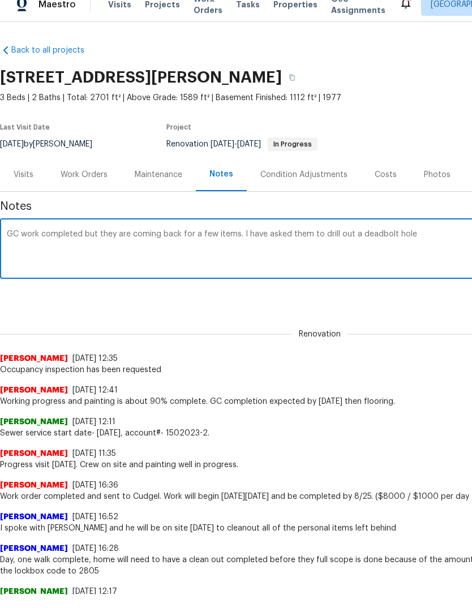
click at [431, 234] on textarea "GC work completed but they are coming back for a few items. I have asked them t…" at bounding box center [319, 250] width 625 height 40
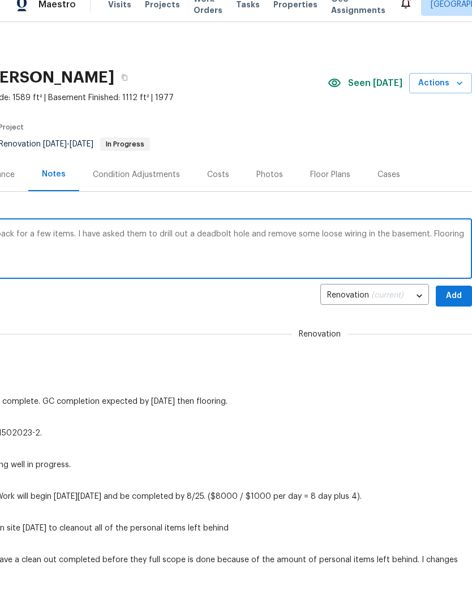
scroll to position [0, 0]
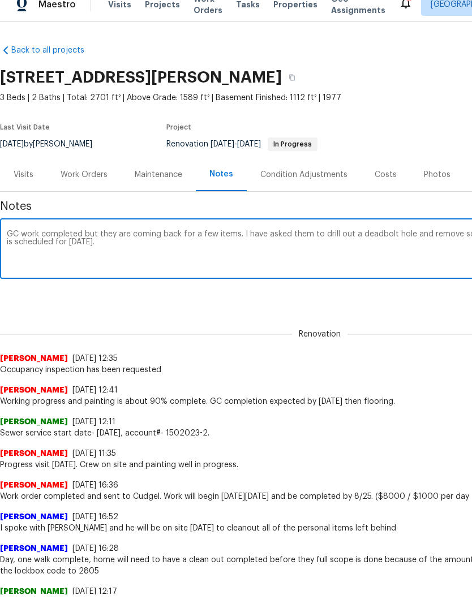
type textarea "GC work completed but they are coming back for a few items. I have asked them t…"
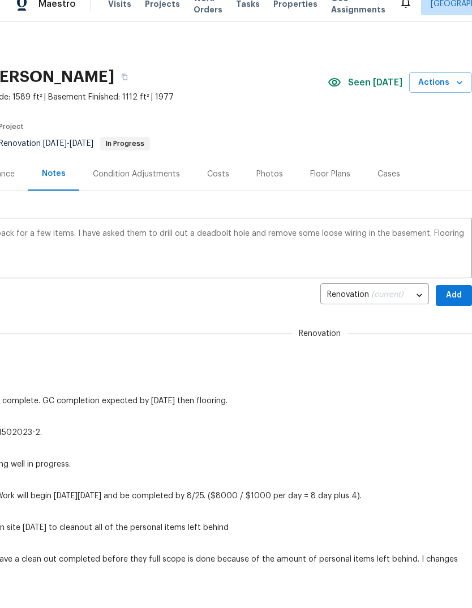
scroll to position [14, 0]
click at [452, 292] on span "Add" at bounding box center [453, 295] width 18 height 14
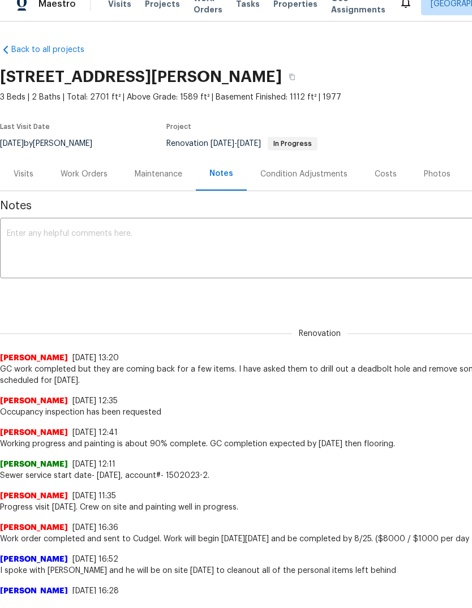
scroll to position [0, 0]
click at [98, 185] on div "Work Orders" at bounding box center [84, 173] width 74 height 33
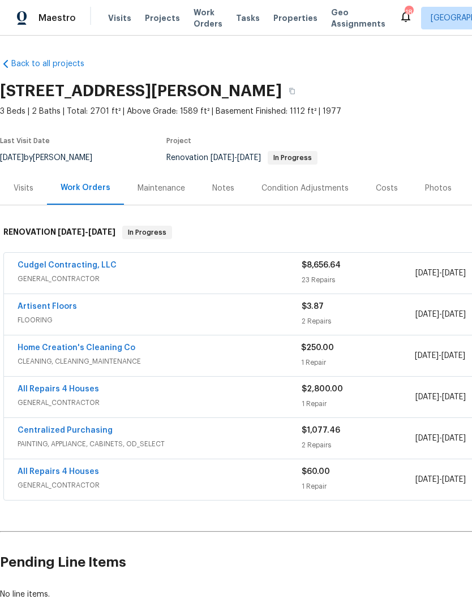
click at [96, 261] on link "Cudgel Contracting, LLC" at bounding box center [67, 265] width 99 height 8
